Goal: Task Accomplishment & Management: Use online tool/utility

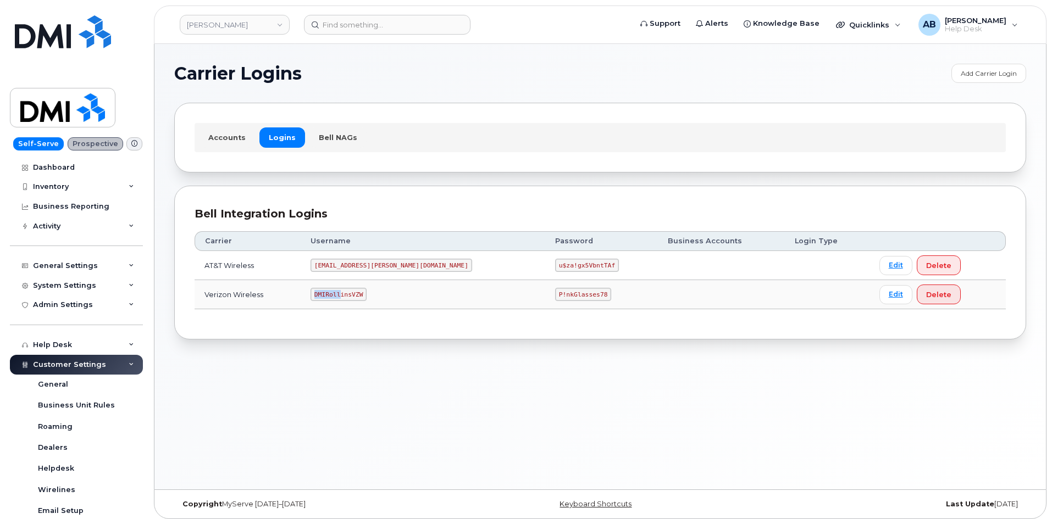
click at [358, 290] on code "DMIRollinsVZW" at bounding box center [338, 294] width 56 height 13
click at [555, 291] on code "P!nkGlasses78" at bounding box center [583, 294] width 56 height 13
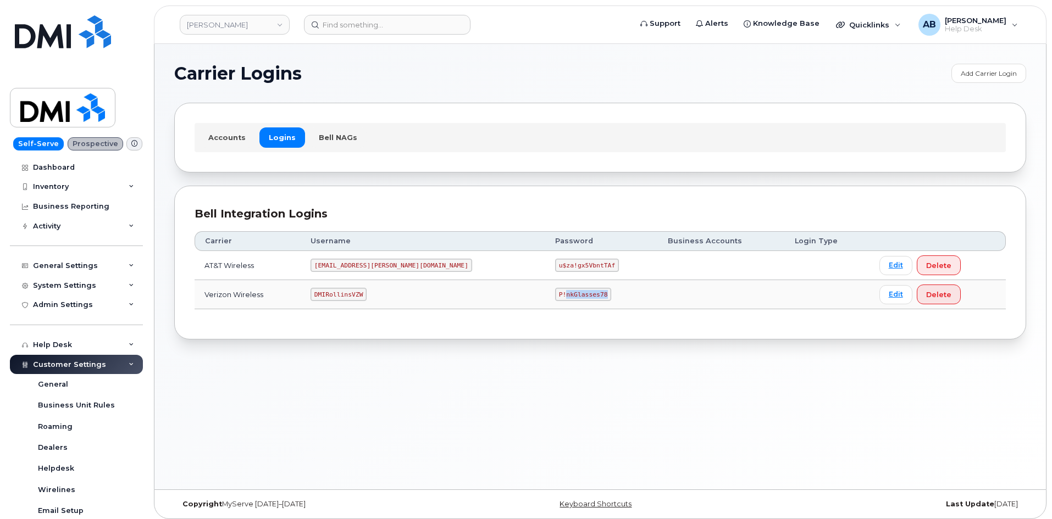
click at [555, 291] on code "P!nkGlasses78" at bounding box center [583, 294] width 56 height 13
copy code "P!nkGlasses78"
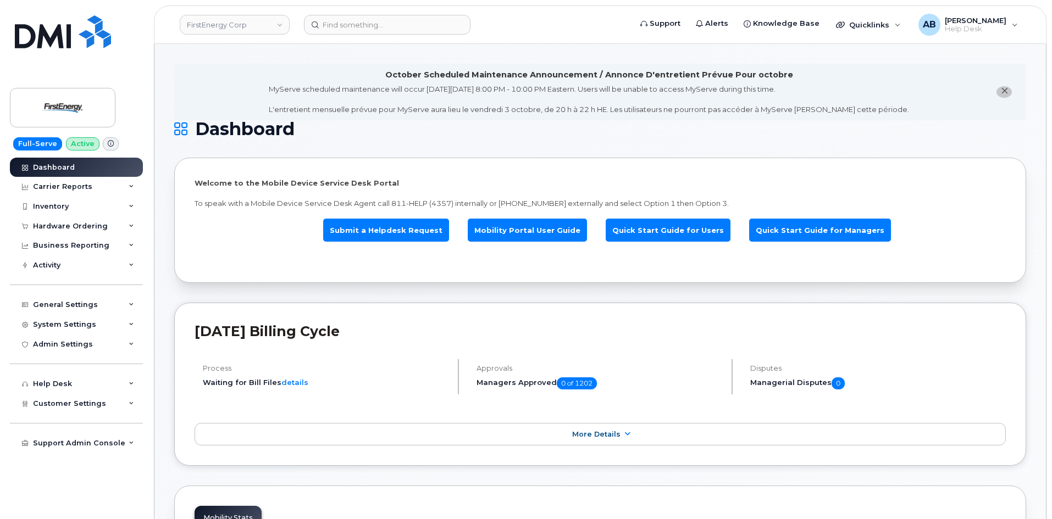
click at [210, 22] on link "FirstEnergy Corp" at bounding box center [235, 25] width 110 height 20
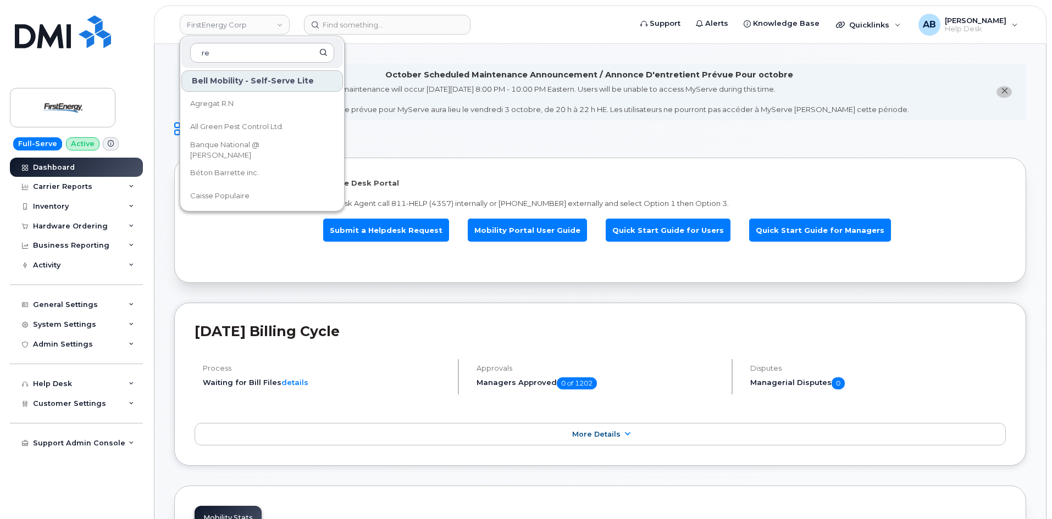
type input "r"
click at [369, 77] on div "October Scheduled Maintenance Announcement / Annonce D'entretient Prévue Pour o…" at bounding box center [589, 92] width 640 height 46
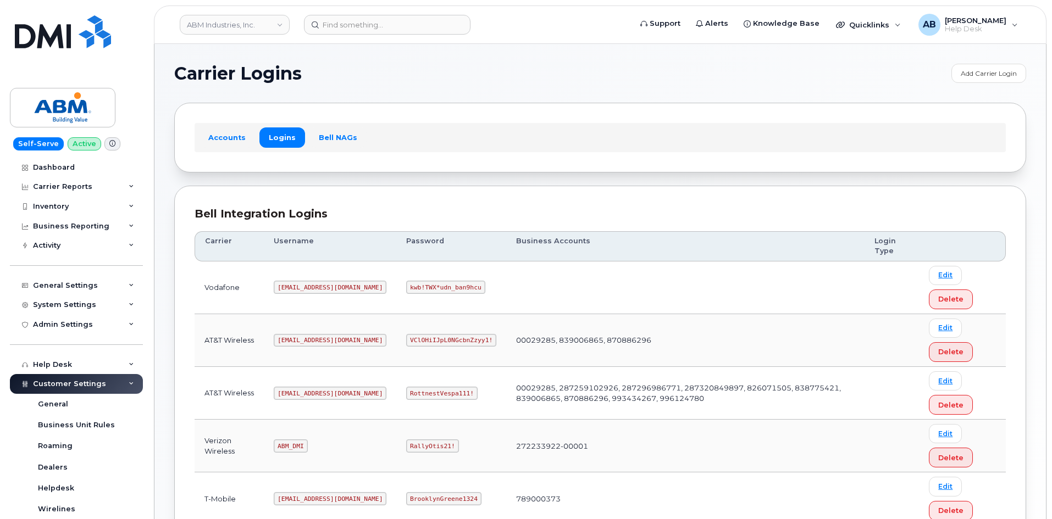
scroll to position [153, 0]
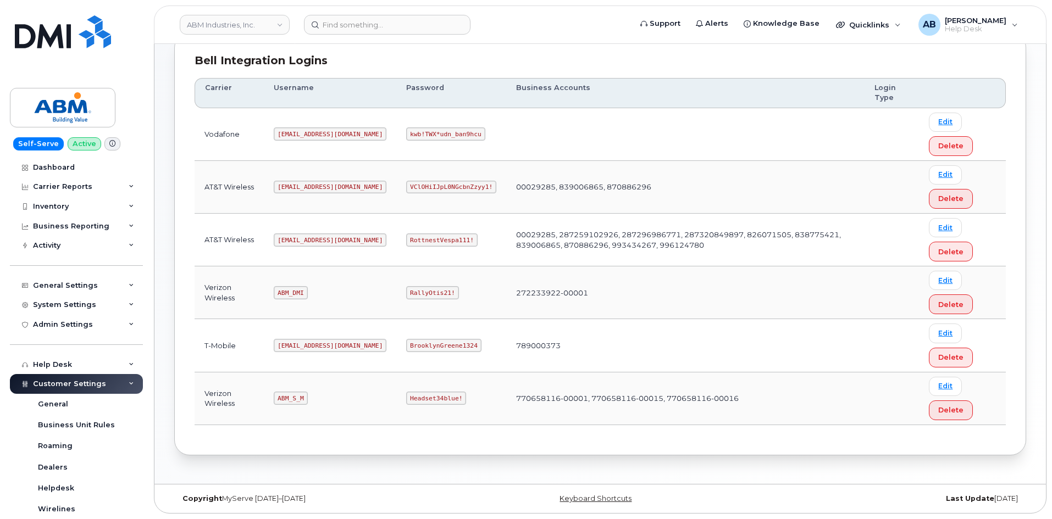
click at [287, 291] on code "ABM_DMI" at bounding box center [291, 292] width 34 height 13
copy code "ABM_DMI"
click at [406, 290] on code "RallyOtis21!" at bounding box center [432, 292] width 52 height 13
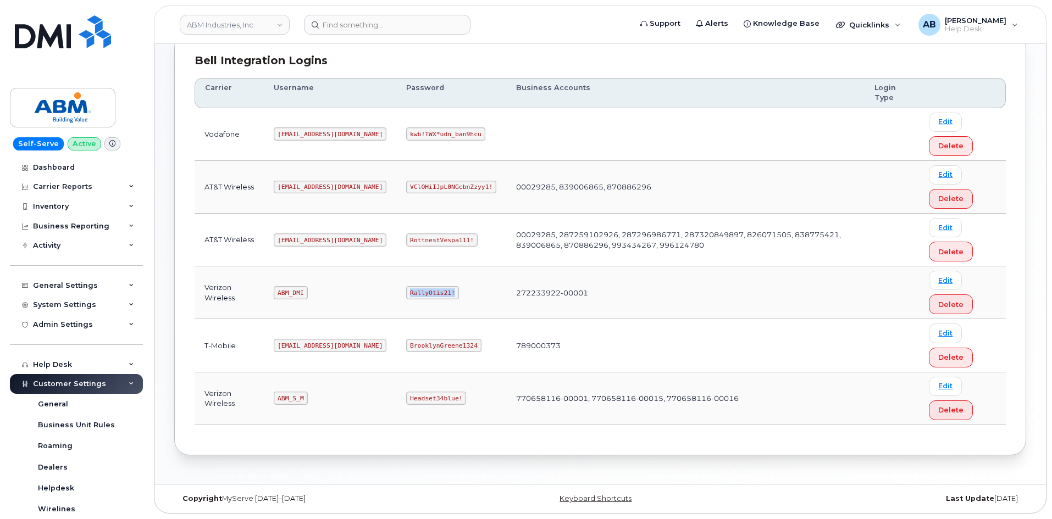
click at [406, 290] on code "RallyOtis21!" at bounding box center [432, 292] width 52 height 13
copy code "RallyOtis21!"
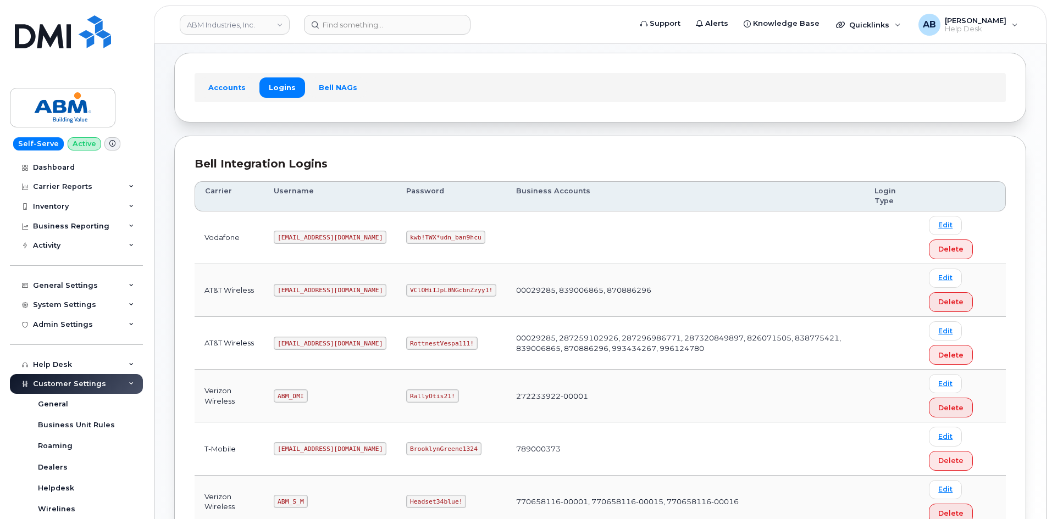
scroll to position [153, 0]
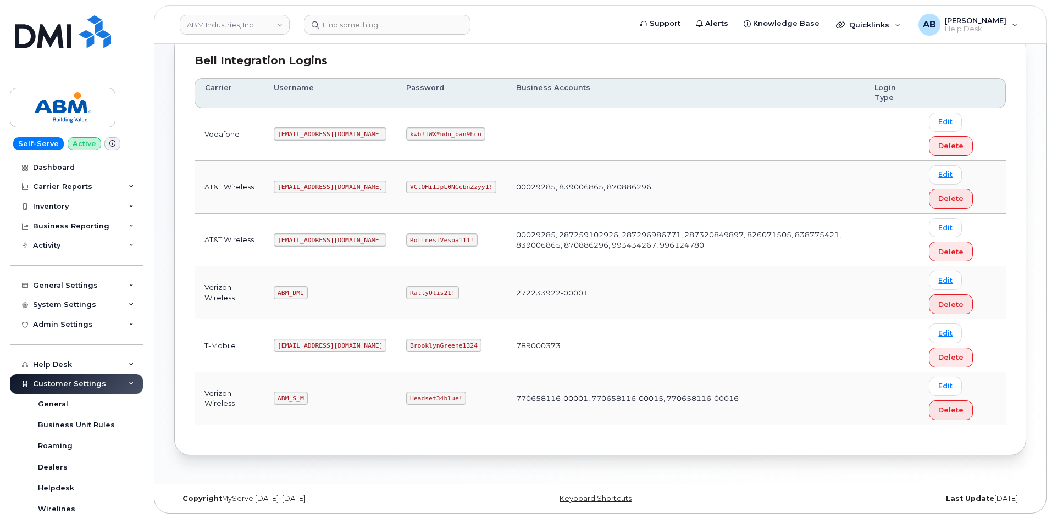
click at [291, 396] on code "ABM_S_M" at bounding box center [291, 398] width 34 height 13
copy code "ABM_S_M"
click at [406, 395] on code "Headset34blue!" at bounding box center [436, 398] width 60 height 13
click at [406, 394] on code "Headset34blue!" at bounding box center [436, 398] width 60 height 13
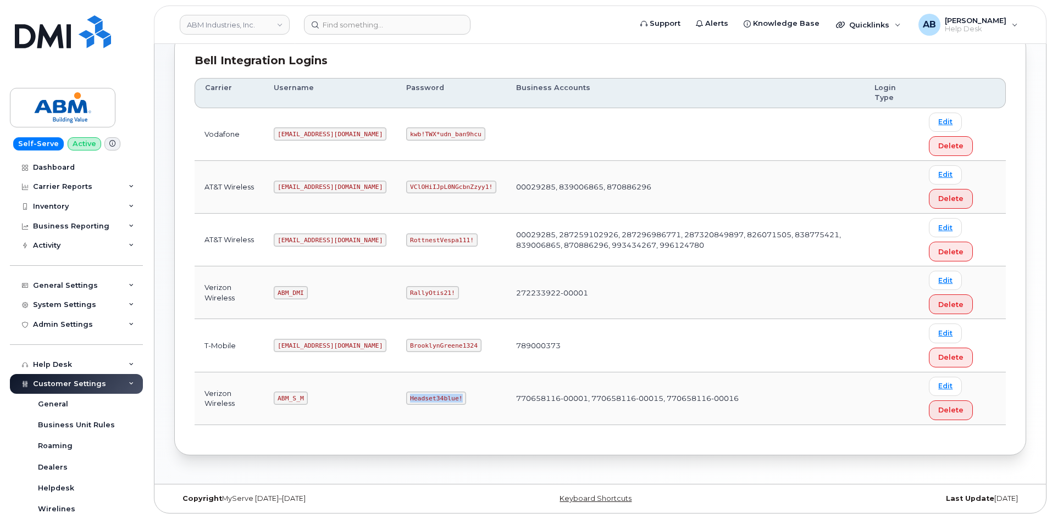
click at [406, 394] on code "Headset34blue!" at bounding box center [436, 398] width 60 height 13
copy code "Headset34blue!"
